Goal: Information Seeking & Learning: Learn about a topic

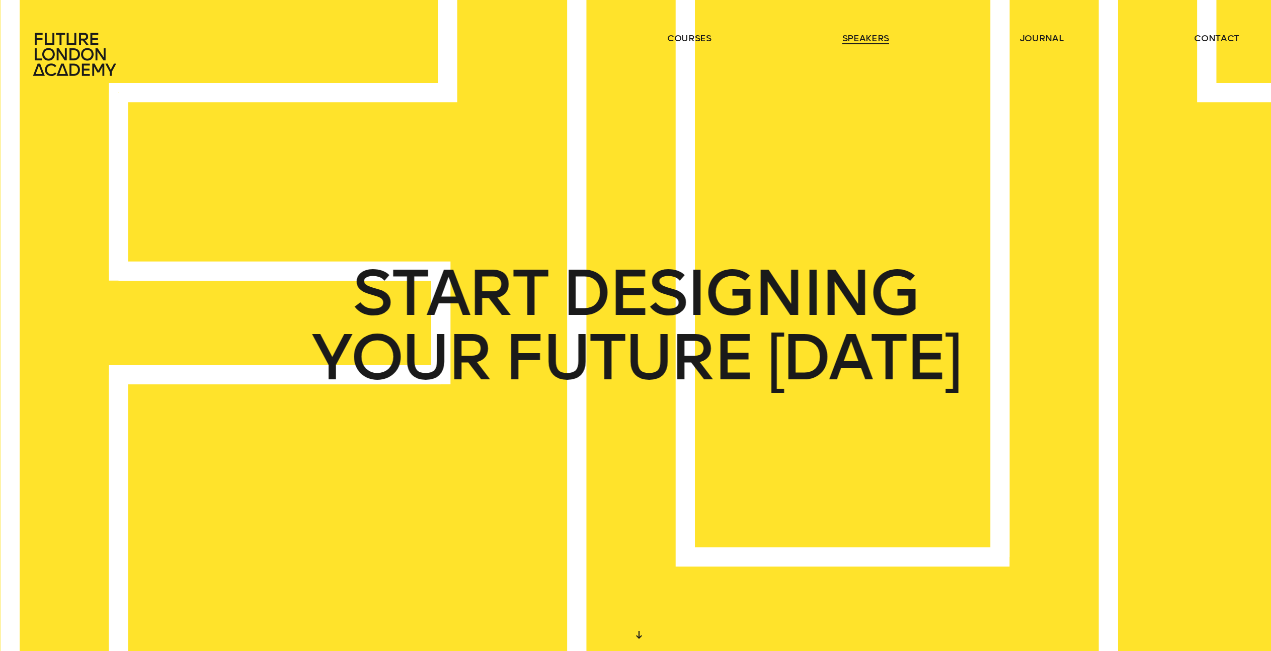
click at [856, 36] on link "speakers" at bounding box center [865, 38] width 47 height 12
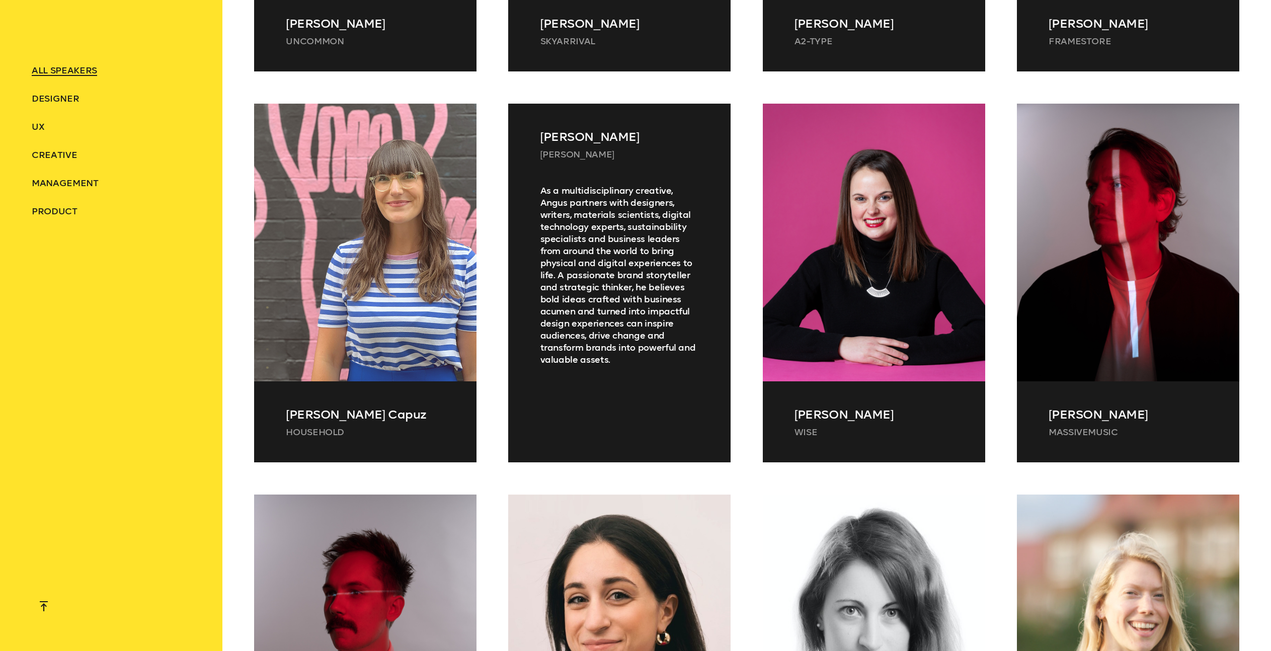
scroll to position [11541, 0]
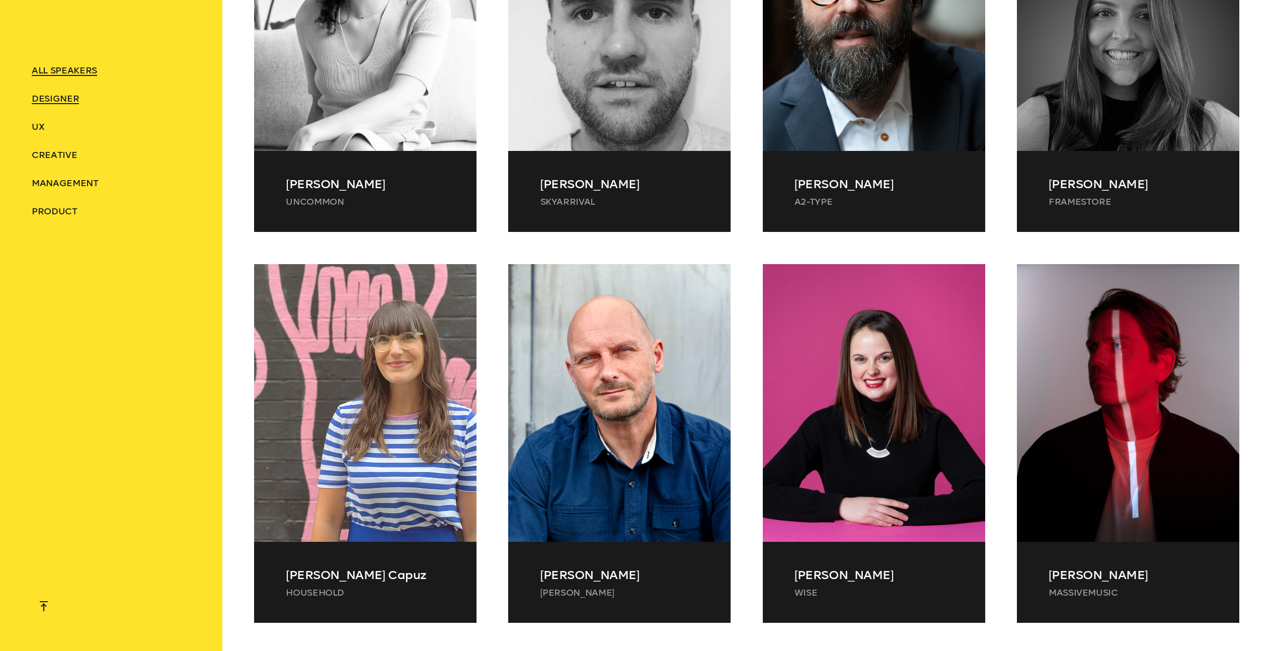
click at [57, 102] on span "Designer" at bounding box center [55, 98] width 47 height 11
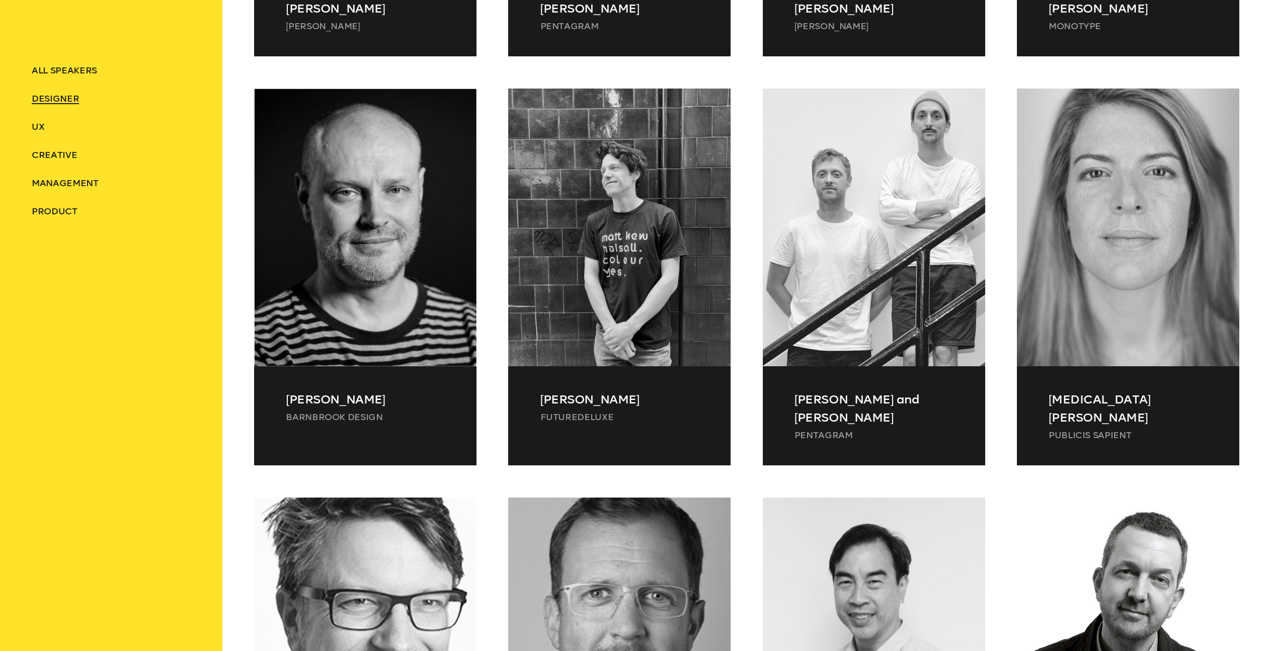
scroll to position [910, 0]
click at [59, 156] on span "Creative" at bounding box center [54, 154] width 45 height 11
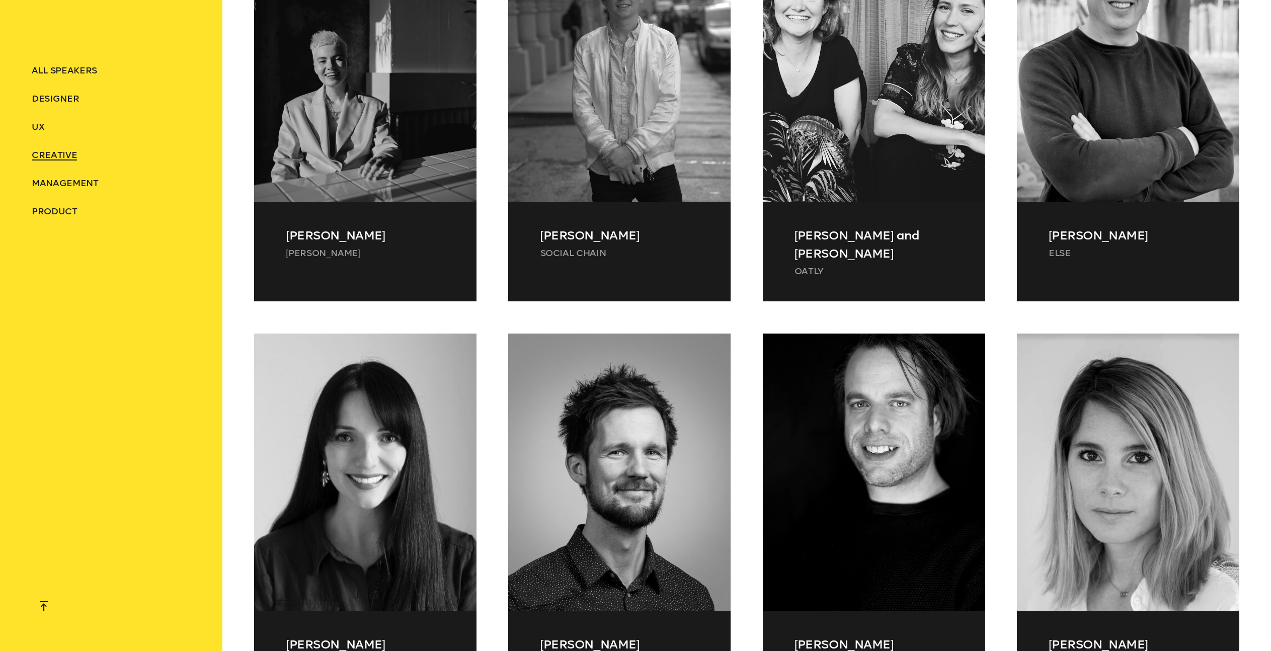
scroll to position [1482, 0]
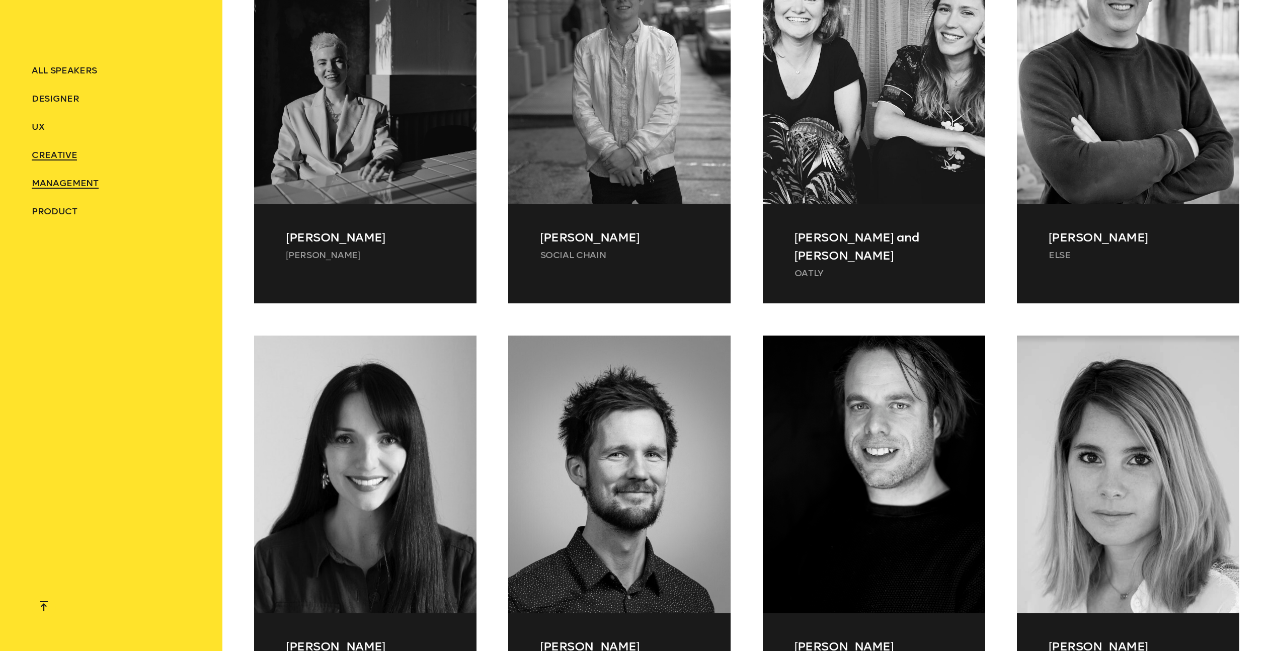
click at [54, 180] on span "Management" at bounding box center [65, 183] width 66 height 11
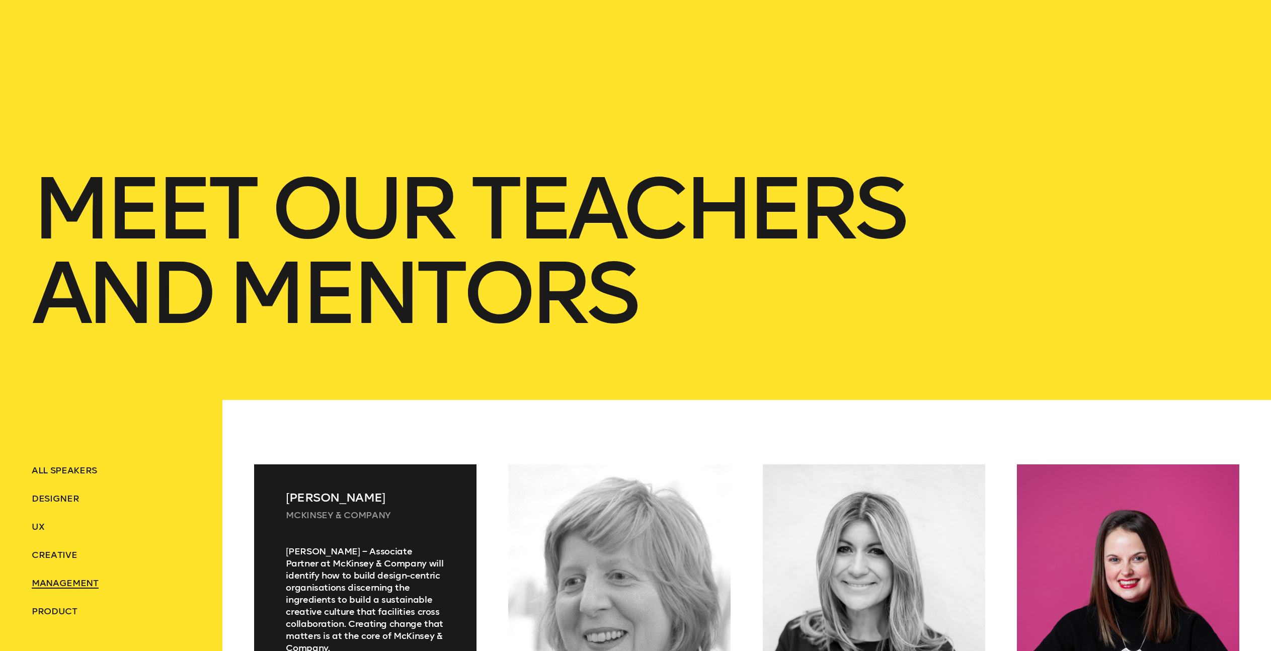
scroll to position [130, 0]
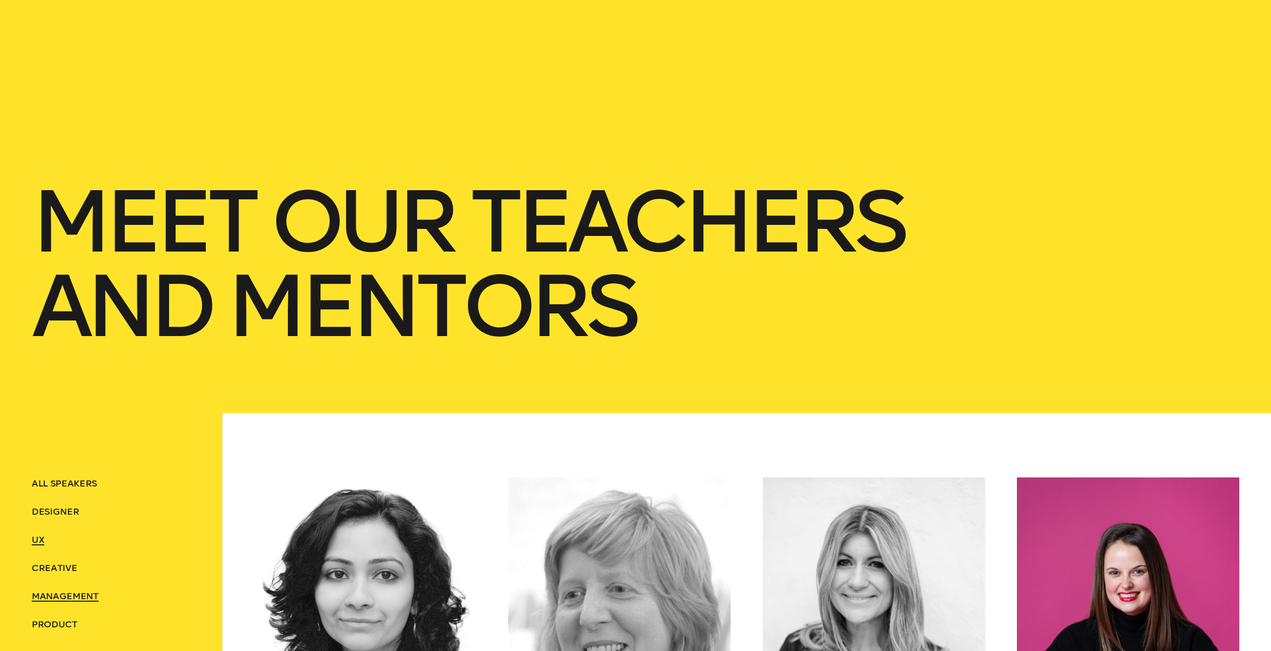
click at [39, 540] on span "UX" at bounding box center [38, 539] width 13 height 11
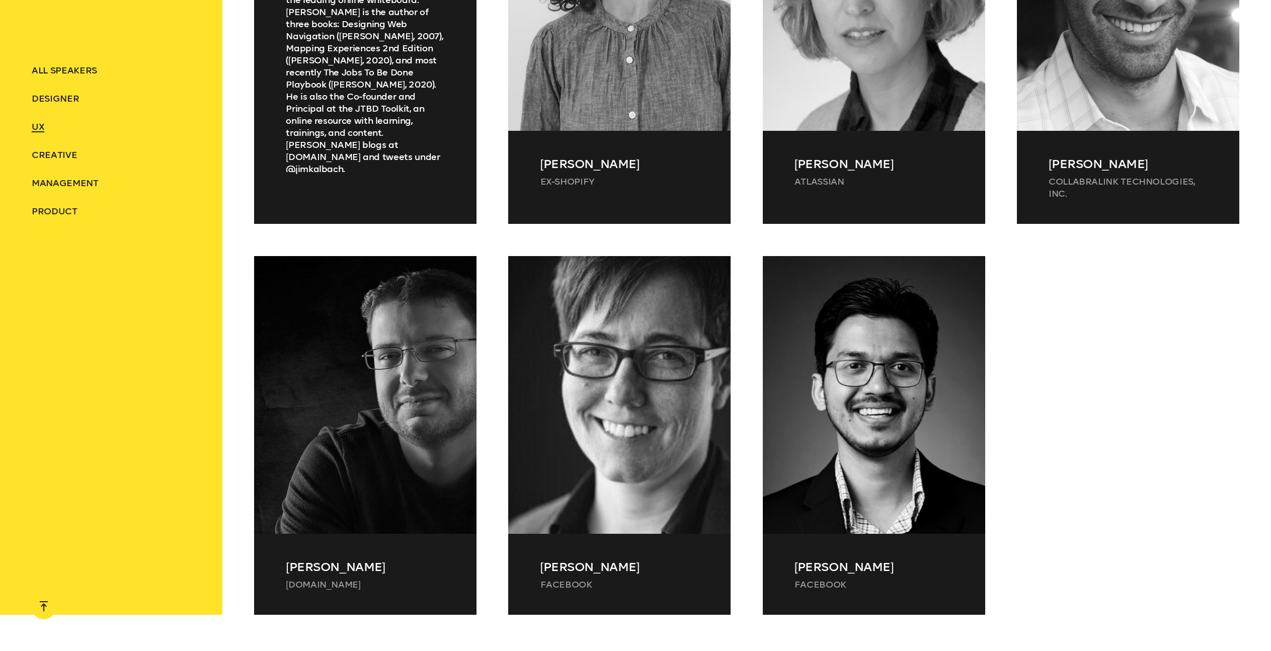
scroll to position [1537, 0]
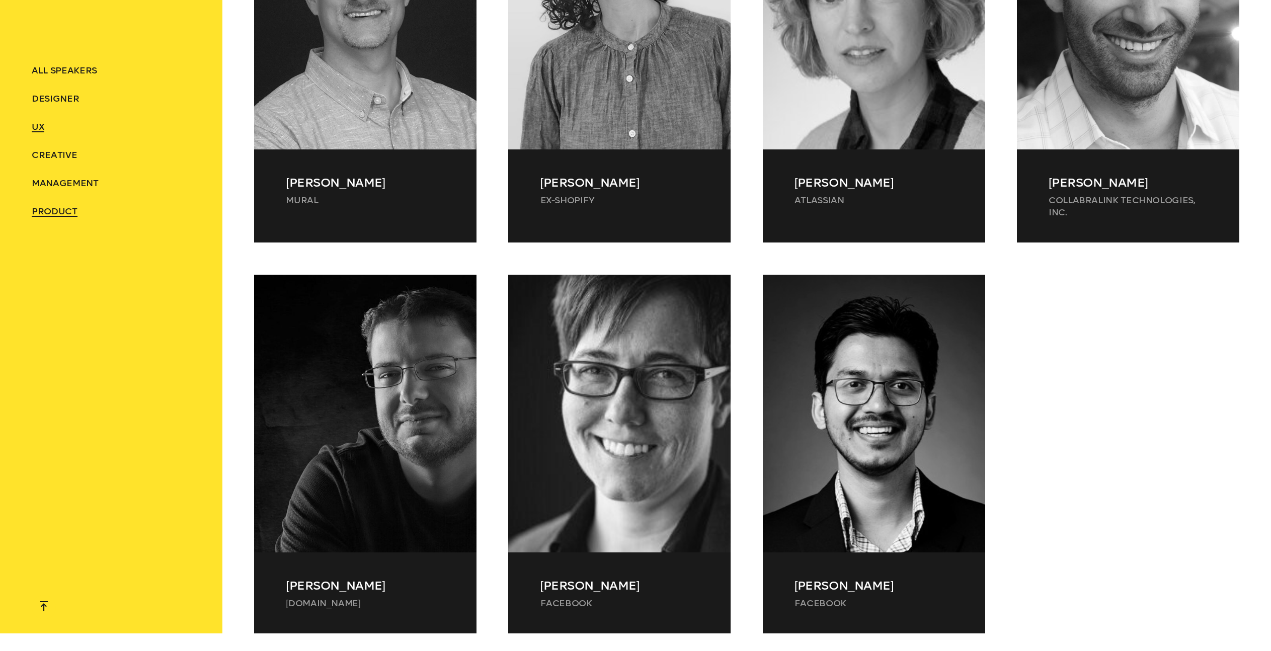
click at [53, 210] on span "Product" at bounding box center [55, 211] width 46 height 11
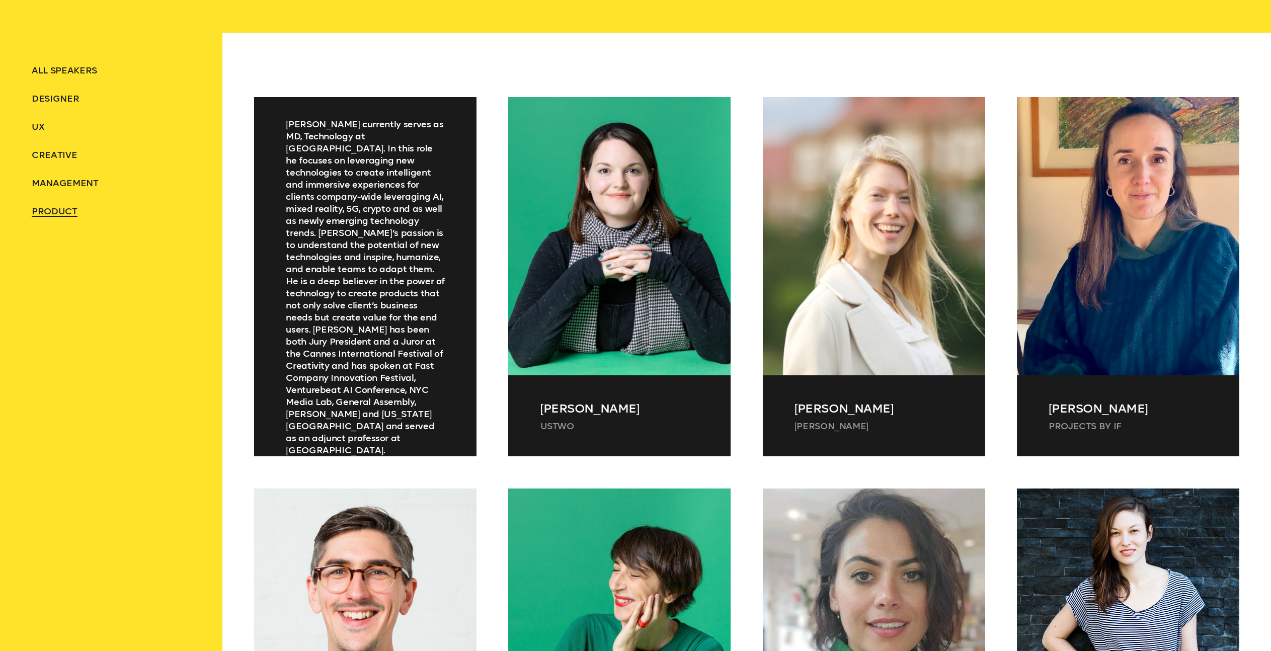
scroll to position [406, 0]
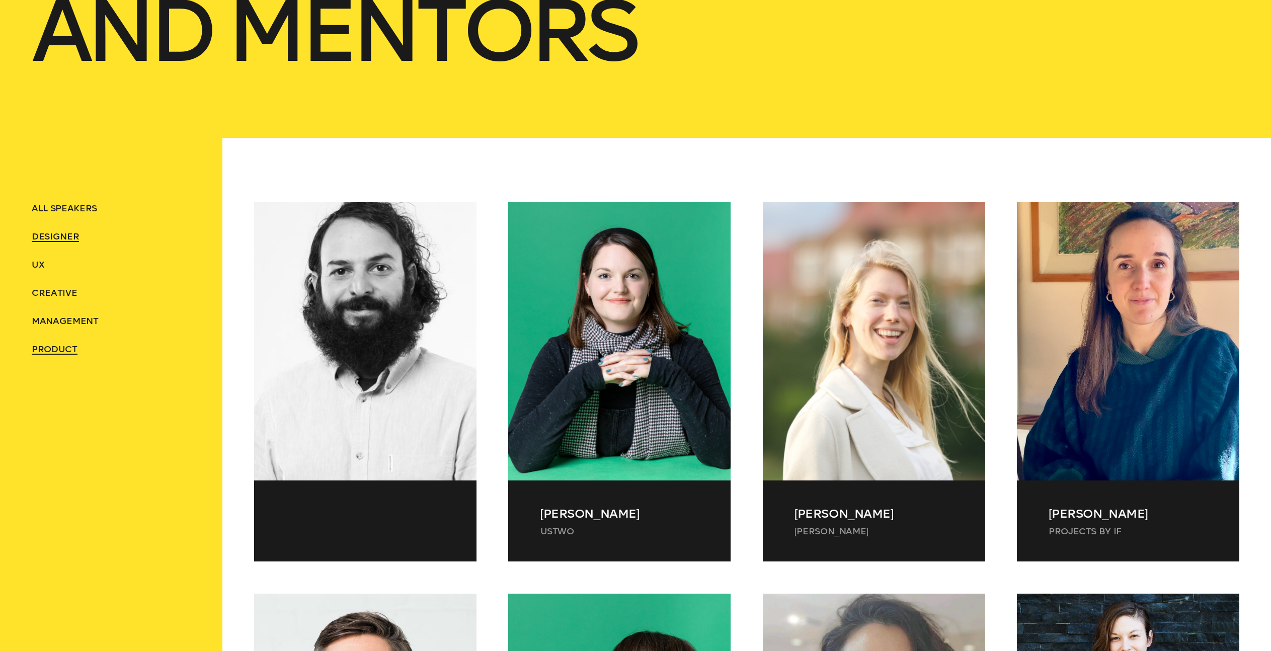
click at [47, 237] on span "Designer" at bounding box center [55, 236] width 47 height 11
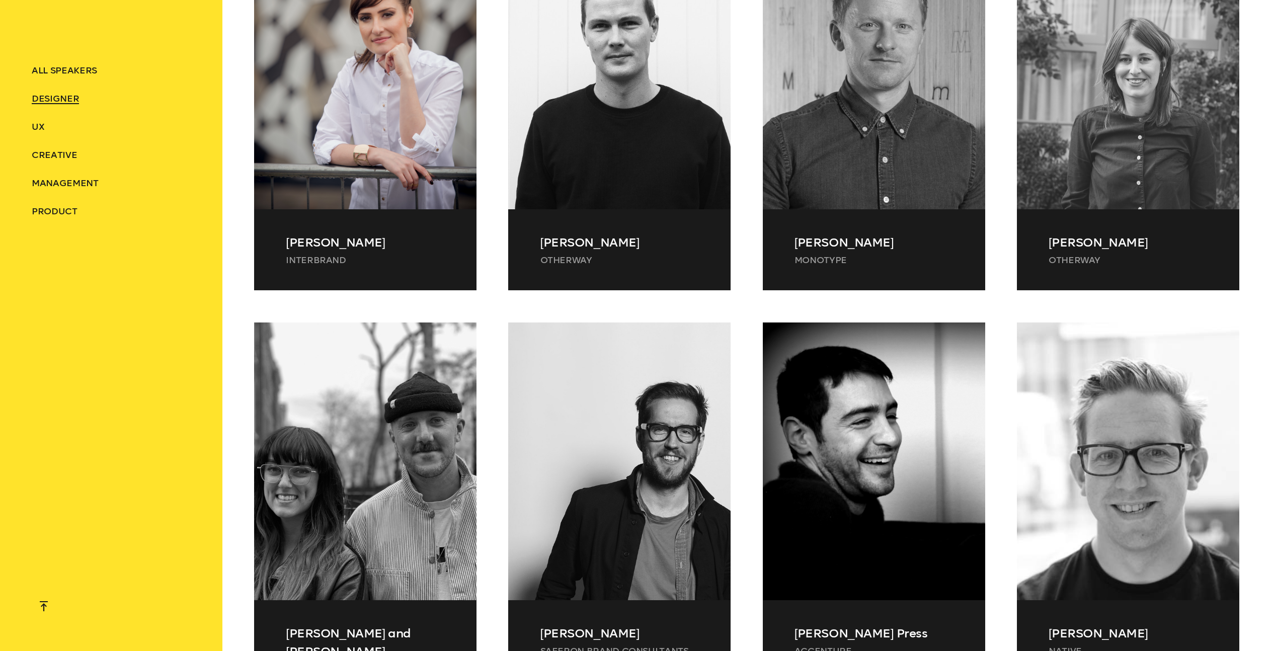
scroll to position [3580, 0]
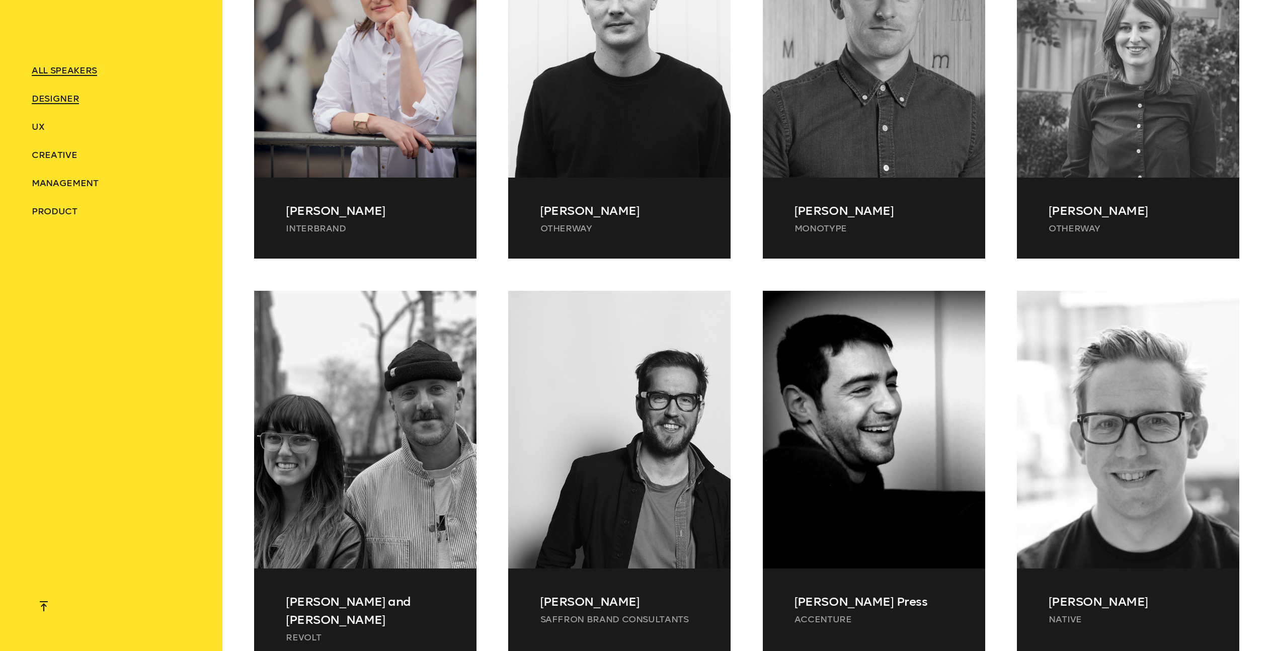
click at [49, 72] on span "ALL SPEAKERS" at bounding box center [64, 70] width 65 height 11
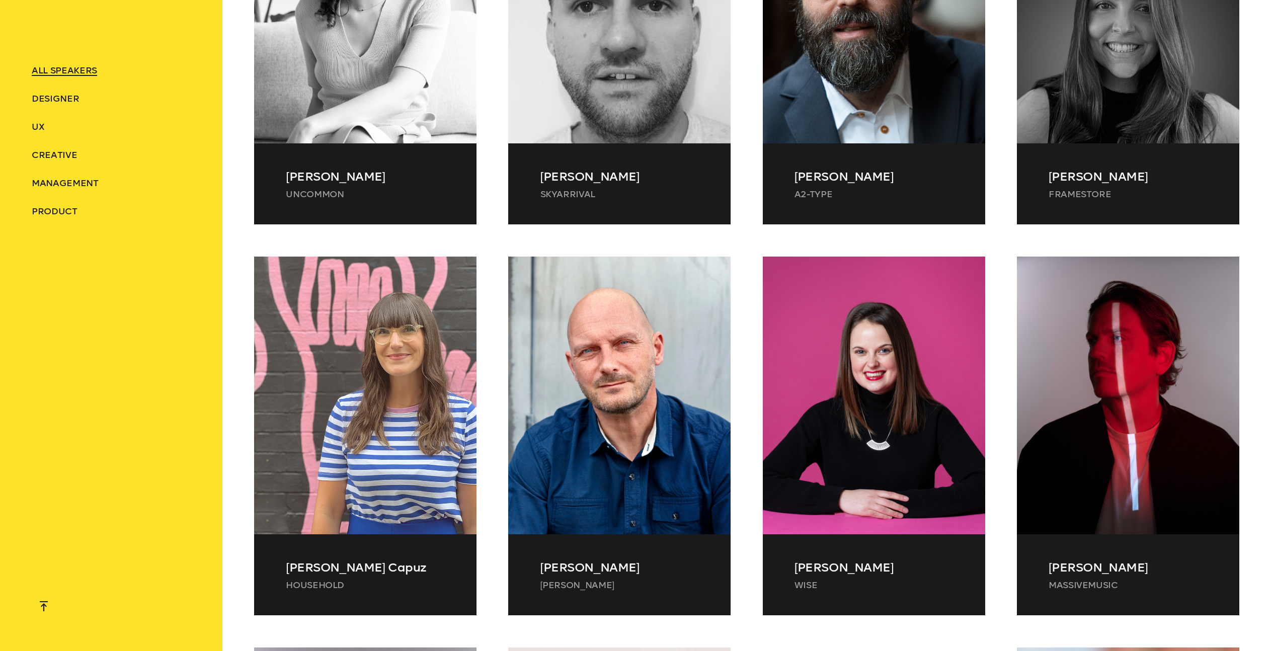
scroll to position [11520, 0]
